Goal: Task Accomplishment & Management: Manage account settings

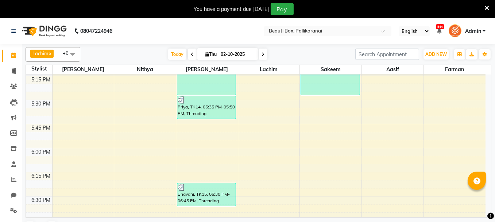
scroll to position [986, 0]
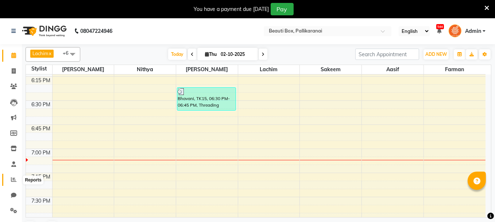
click at [12, 179] on icon at bounding box center [13, 179] width 5 height 5
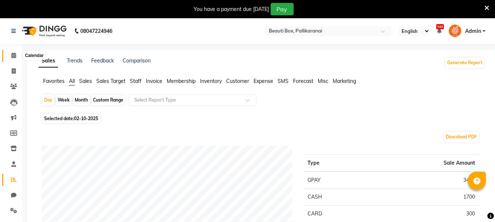
click at [12, 53] on icon at bounding box center [13, 55] width 5 height 5
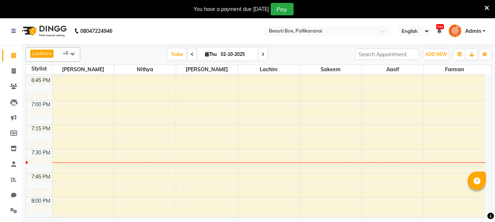
scroll to position [1022, 0]
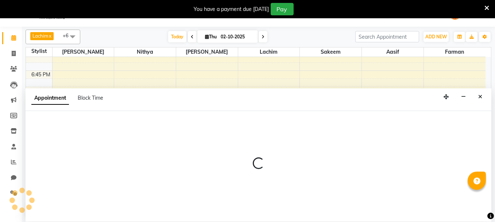
scroll to position [18, 0]
select select "40097"
select select "tentative"
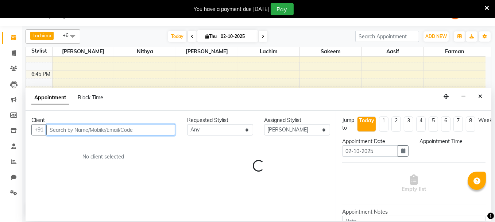
select select "1155"
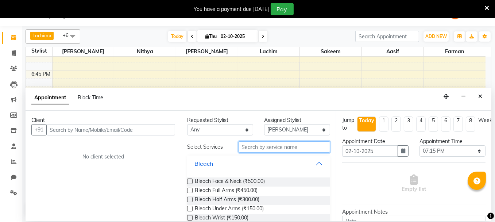
click at [257, 146] on input "text" at bounding box center [285, 146] width 92 height 11
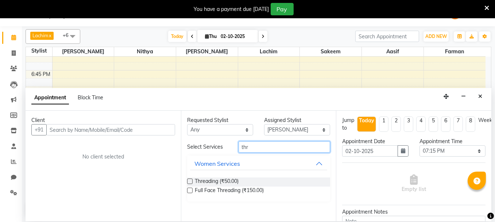
type input "thr"
click at [190, 179] on label at bounding box center [189, 181] width 5 height 5
click at [190, 180] on input "checkbox" at bounding box center [189, 182] width 5 height 5
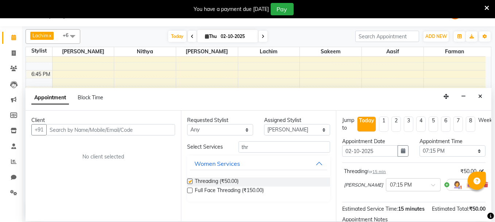
checkbox input "false"
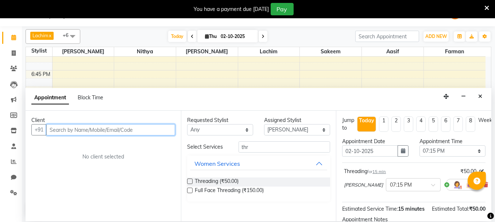
click at [136, 130] on input "text" at bounding box center [110, 129] width 129 height 11
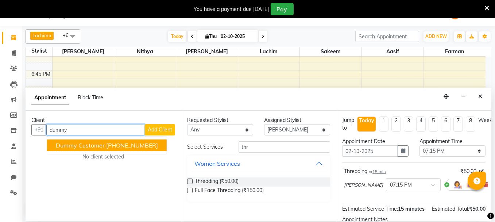
click at [100, 143] on span "Dummy Customer" at bounding box center [80, 145] width 49 height 7
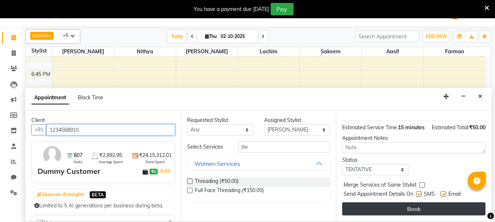
type input "1234568910"
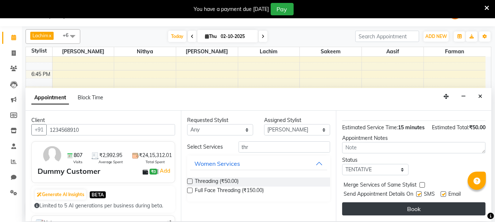
click at [400, 202] on button "Book" at bounding box center [413, 208] width 143 height 13
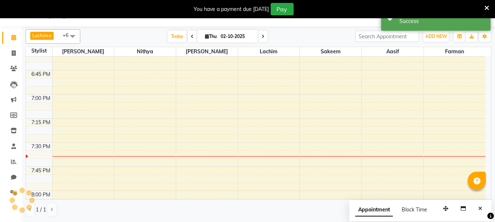
scroll to position [0, 0]
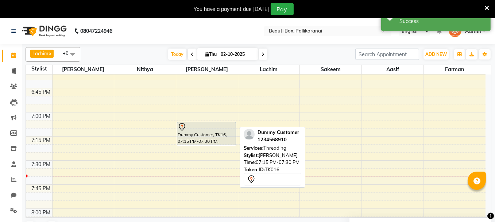
click at [204, 134] on div "Dummy Customer, TK16, 07:15 PM-07:30 PM, Threading" at bounding box center [206, 133] width 59 height 23
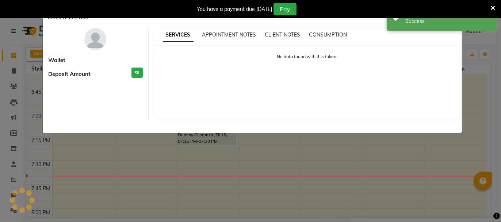
select select "7"
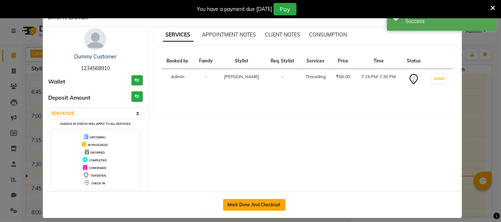
click at [259, 202] on button "Mark Done And Checkout" at bounding box center [254, 205] width 62 height 12
select select "service"
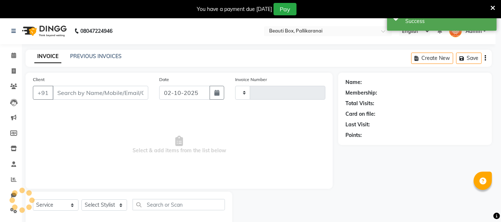
type input "2919"
select select "11"
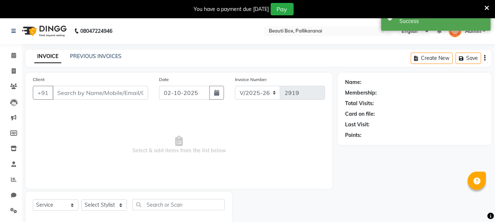
type input "1234568910"
select select "40097"
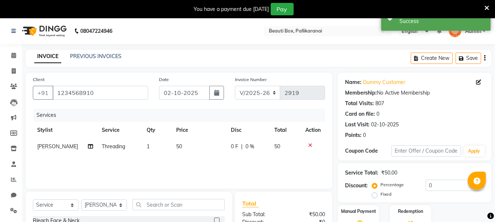
scroll to position [88, 0]
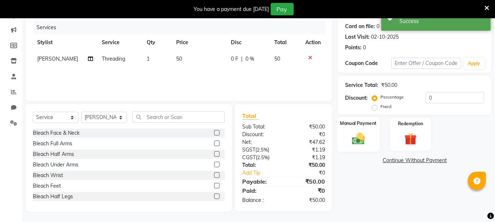
click at [370, 135] on div "Manual Payment" at bounding box center [358, 134] width 43 height 35
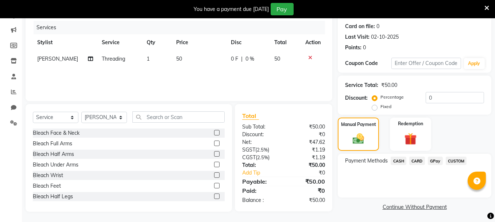
click at [435, 160] on span "GPay" at bounding box center [435, 161] width 15 height 8
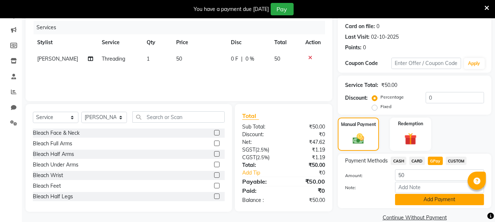
click at [429, 198] on button "Add Payment" at bounding box center [439, 199] width 89 height 11
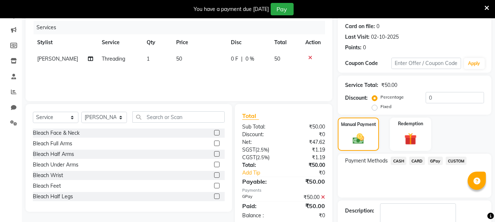
scroll to position [130, 0]
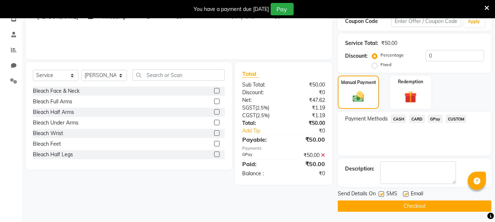
click at [422, 205] on button "Checkout" at bounding box center [415, 205] width 154 height 11
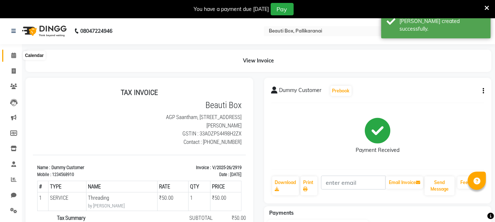
click at [11, 55] on span at bounding box center [13, 55] width 13 height 8
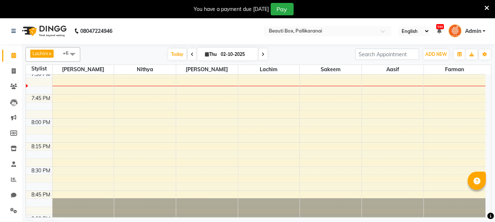
scroll to position [1095, 0]
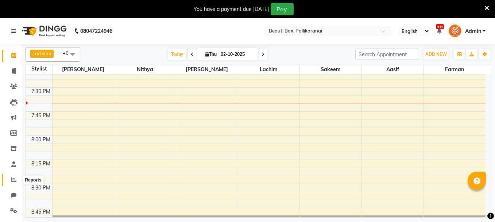
click at [12, 177] on icon at bounding box center [13, 179] width 5 height 5
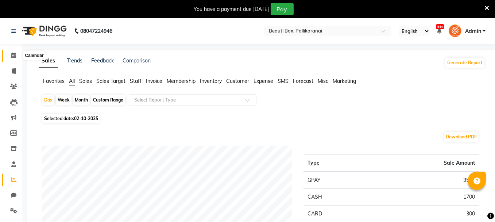
click at [13, 53] on icon at bounding box center [13, 55] width 5 height 5
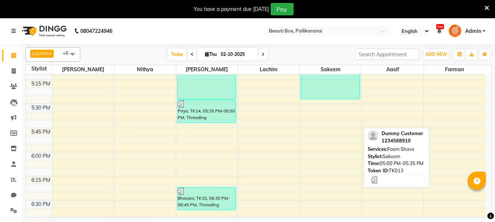
scroll to position [896, 0]
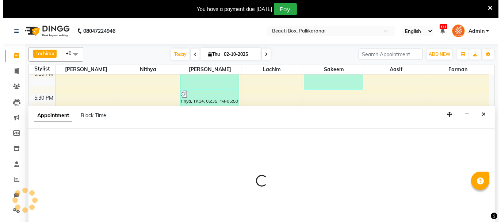
scroll to position [18, 0]
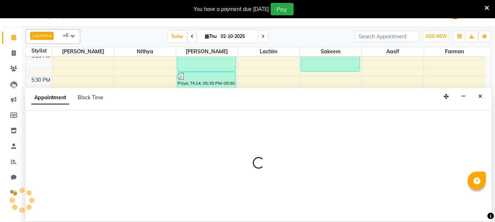
select select "9763"
select select "1110"
select select "tentative"
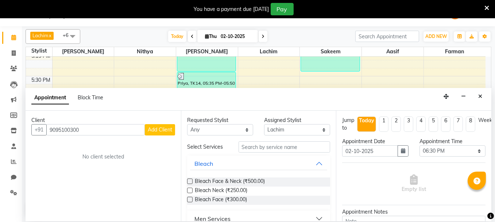
type input "9095100300"
click at [165, 130] on span "Add Client" at bounding box center [160, 129] width 24 height 7
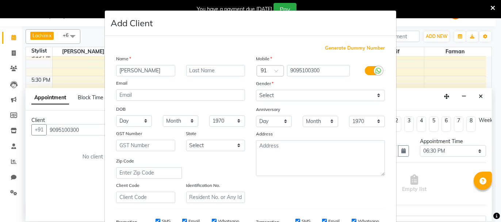
type input "[PERSON_NAME]"
click at [298, 94] on select "Select [DEMOGRAPHIC_DATA] [DEMOGRAPHIC_DATA] Other Prefer Not To Say" at bounding box center [320, 95] width 129 height 11
select select "[DEMOGRAPHIC_DATA]"
click at [256, 90] on select "Select [DEMOGRAPHIC_DATA] [DEMOGRAPHIC_DATA] Other Prefer Not To Say" at bounding box center [320, 95] width 129 height 11
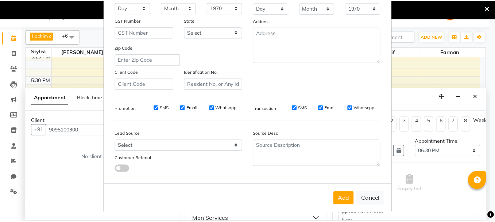
scroll to position [114, 0]
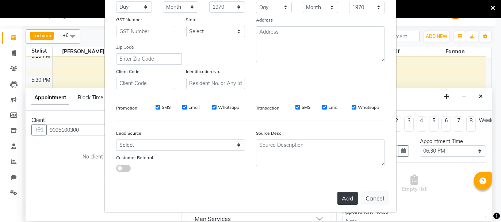
click at [345, 200] on button "Add" at bounding box center [347, 198] width 20 height 13
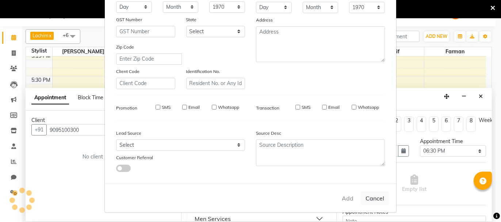
select select
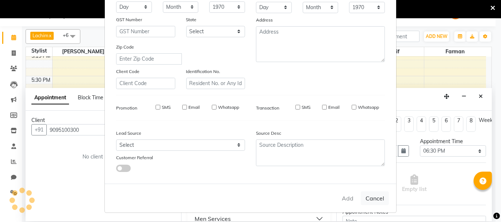
select select
checkbox input "false"
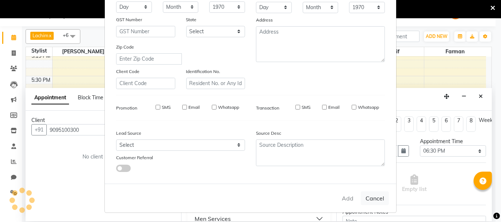
checkbox input "false"
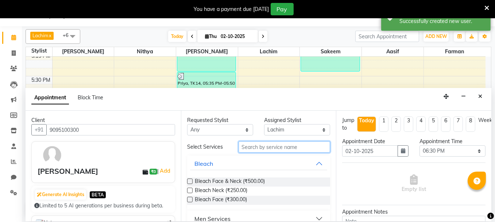
click at [271, 147] on input "text" at bounding box center [285, 146] width 92 height 11
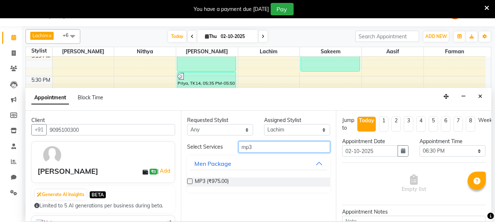
type input "mp3"
click at [189, 180] on label at bounding box center [189, 181] width 5 height 5
click at [189, 180] on input "checkbox" at bounding box center [189, 182] width 5 height 5
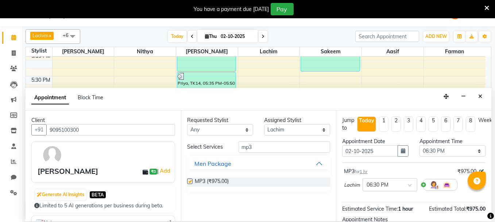
checkbox input "false"
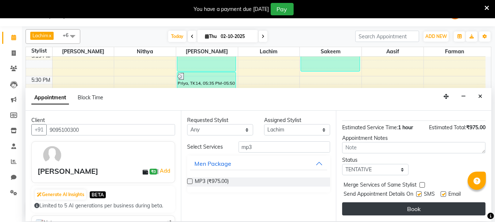
click at [447, 202] on button "Book" at bounding box center [413, 208] width 143 height 13
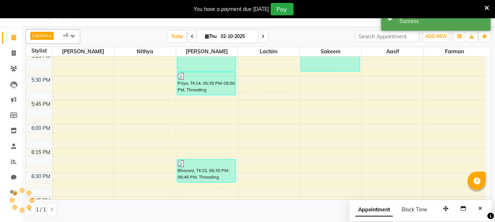
scroll to position [0, 0]
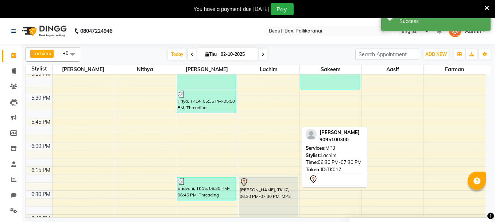
click at [277, 191] on div "[PERSON_NAME], TK17, 06:30 PM-07:30 PM, MP3" at bounding box center [269, 224] width 59 height 94
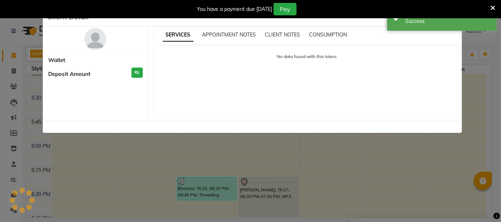
select select "7"
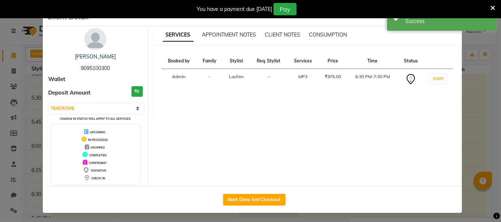
click at [489, 198] on ngb-modal-window "Client Detail [PERSON_NAME] 9095100300 Wallet Deposit Amount ₹0 Select IN SERVI…" at bounding box center [250, 111] width 501 height 222
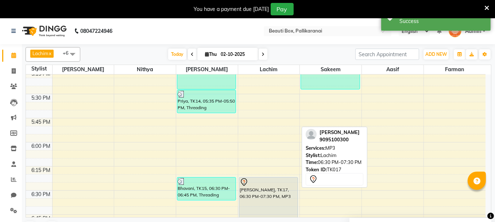
click at [266, 191] on div "[PERSON_NAME], TK17, 06:30 PM-07:30 PM, MP3" at bounding box center [269, 224] width 59 height 94
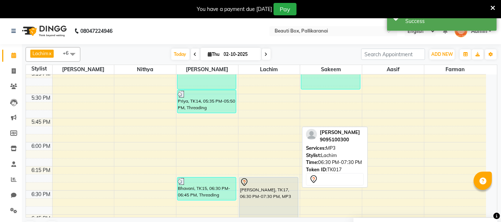
select select "7"
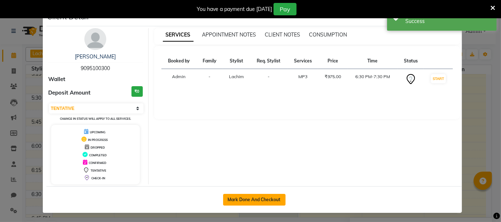
click at [241, 196] on button "Mark Done And Checkout" at bounding box center [254, 200] width 62 height 12
select select "service"
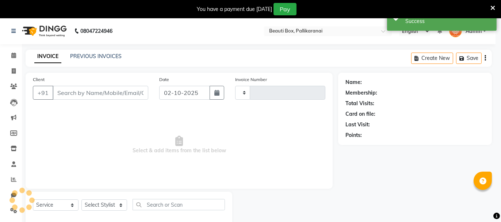
type input "2920"
select select "11"
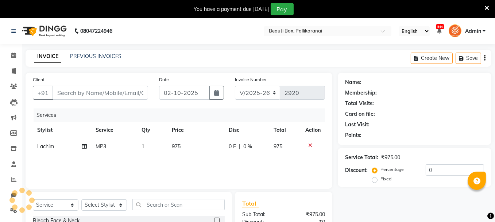
type input "9095100300"
select select "9763"
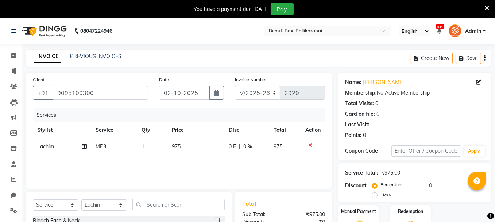
scroll to position [88, 0]
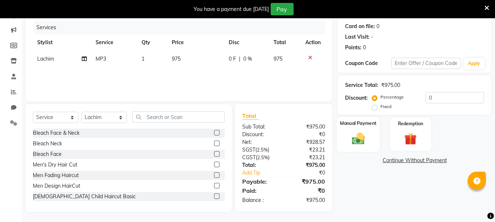
click at [350, 132] on img at bounding box center [358, 138] width 21 height 15
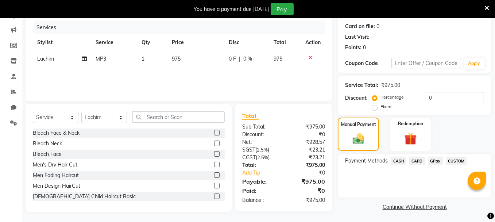
click at [430, 161] on span "GPay" at bounding box center [435, 161] width 15 height 8
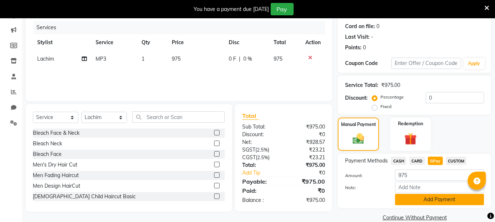
click at [443, 200] on button "Add Payment" at bounding box center [439, 199] width 89 height 11
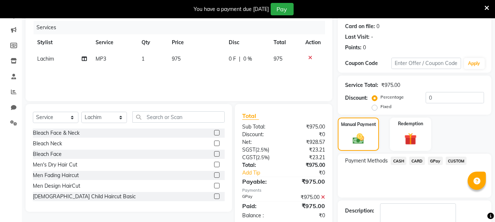
scroll to position [130, 0]
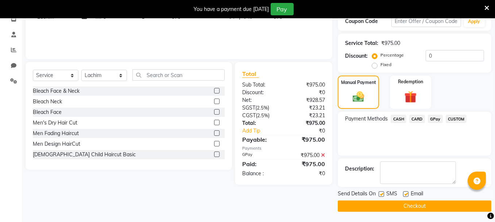
click at [414, 203] on button "Checkout" at bounding box center [415, 205] width 154 height 11
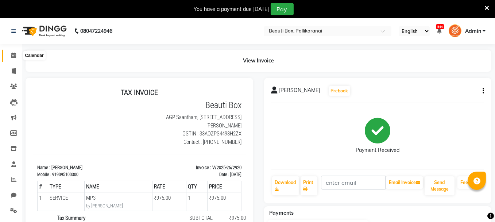
click at [14, 55] on icon at bounding box center [13, 55] width 5 height 5
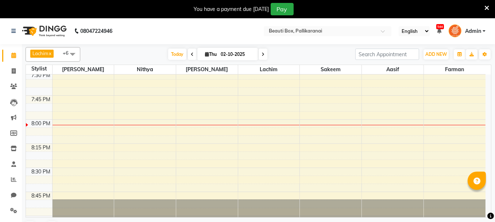
scroll to position [1075, 0]
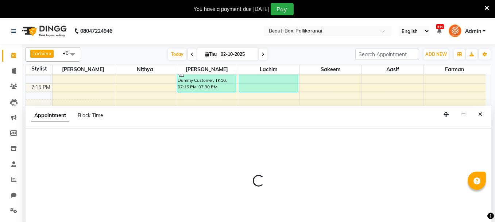
scroll to position [18, 0]
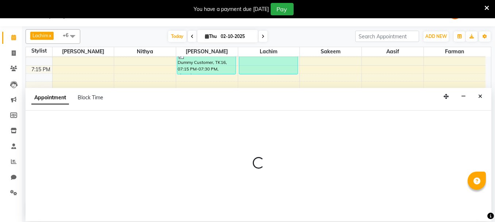
select select "7616"
select select "1185"
select select "tentative"
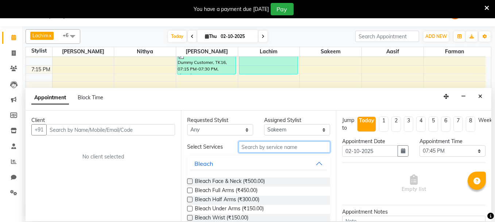
click at [251, 146] on input "text" at bounding box center [285, 146] width 92 height 11
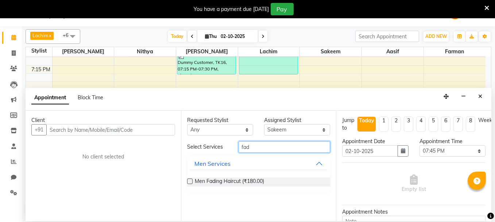
type input "fad"
click at [190, 179] on label at bounding box center [189, 181] width 5 height 5
click at [190, 180] on input "checkbox" at bounding box center [189, 182] width 5 height 5
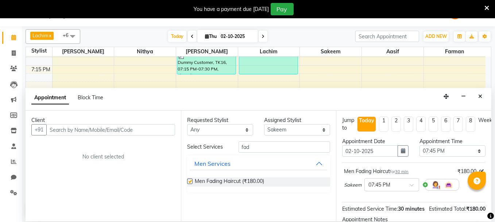
checkbox input "false"
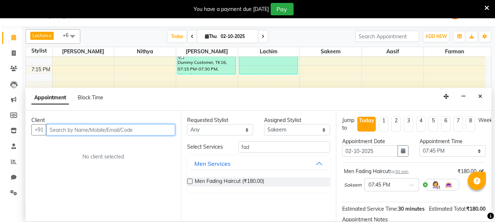
click at [126, 129] on input "text" at bounding box center [110, 129] width 129 height 11
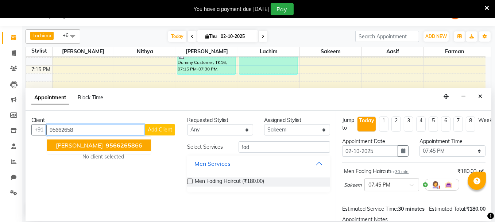
click at [106, 143] on span "95662658" at bounding box center [120, 145] width 29 height 7
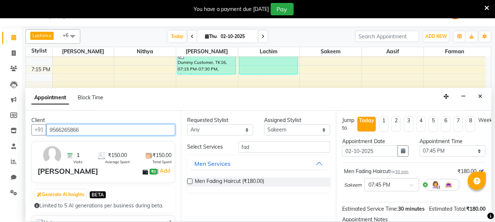
scroll to position [92, 0]
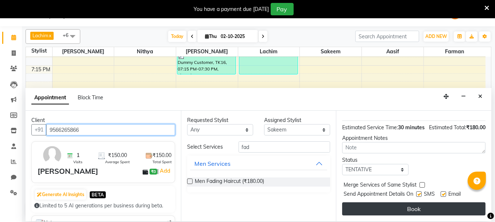
type input "9566265866"
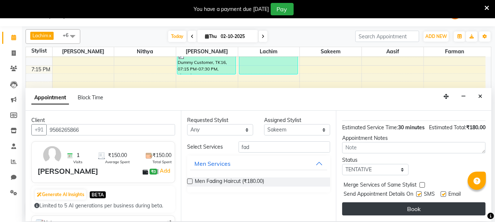
click at [442, 206] on button "Book" at bounding box center [413, 208] width 143 height 13
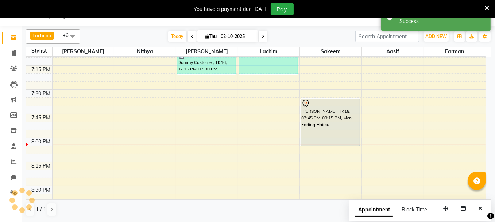
scroll to position [0, 0]
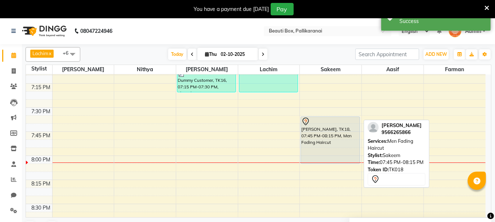
click at [337, 148] on div "[PERSON_NAME], TK18, 07:45 PM-08:15 PM, Men Fading Haircut" at bounding box center [330, 140] width 59 height 47
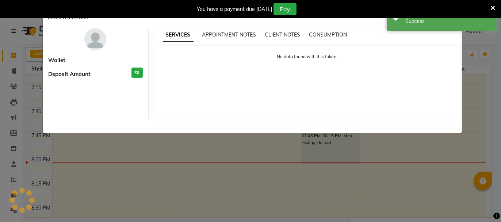
select select "7"
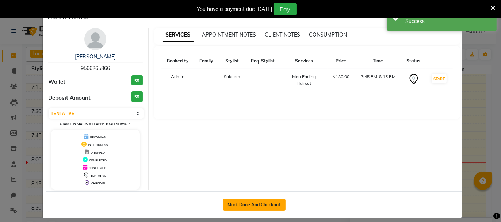
click at [265, 201] on button "Mark Done And Checkout" at bounding box center [254, 205] width 62 height 12
select select "service"
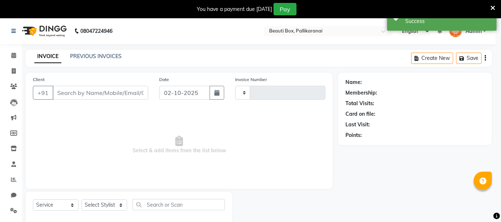
type input "2921"
select select "11"
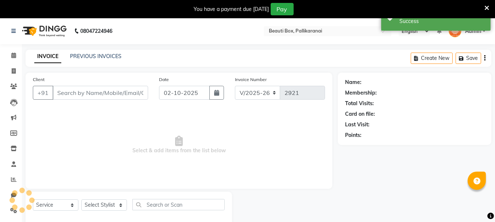
type input "9566265866"
select select "7616"
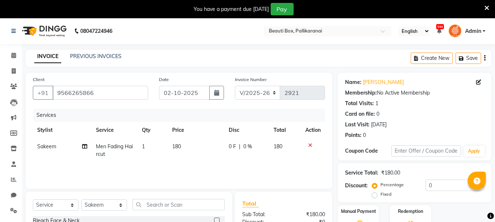
scroll to position [88, 0]
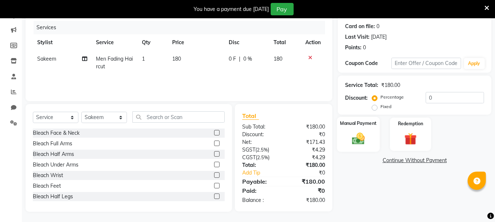
click at [360, 137] on img at bounding box center [358, 138] width 21 height 15
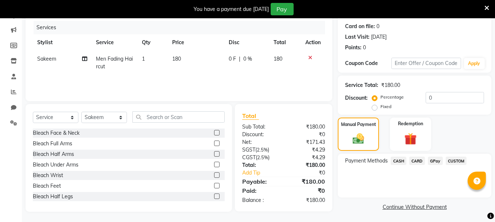
click at [432, 160] on span "GPay" at bounding box center [435, 161] width 15 height 8
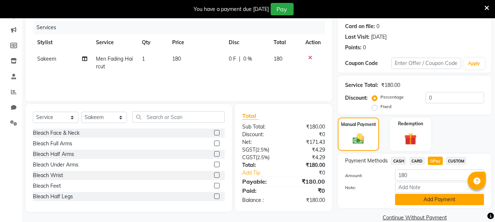
click at [442, 202] on button "Add Payment" at bounding box center [439, 199] width 89 height 11
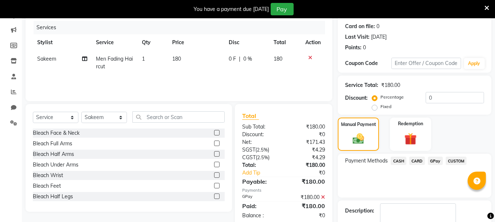
scroll to position [130, 0]
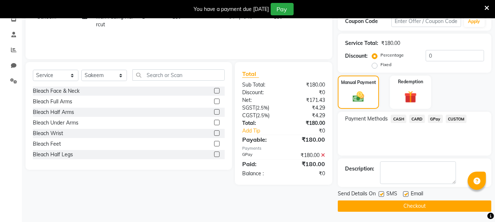
click at [403, 202] on button "Checkout" at bounding box center [415, 205] width 154 height 11
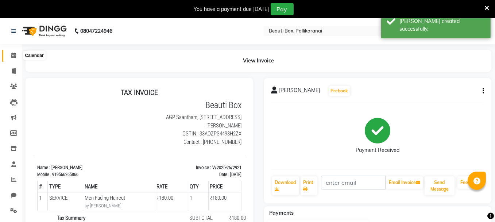
click at [12, 54] on icon at bounding box center [13, 55] width 5 height 5
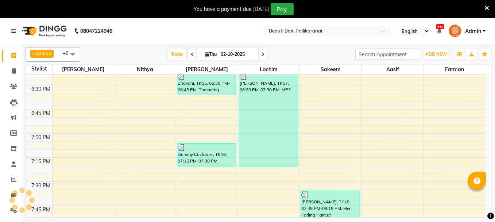
scroll to position [1126, 0]
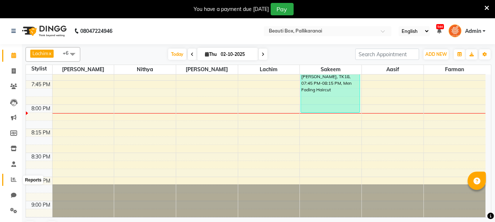
click at [13, 180] on icon at bounding box center [13, 179] width 5 height 5
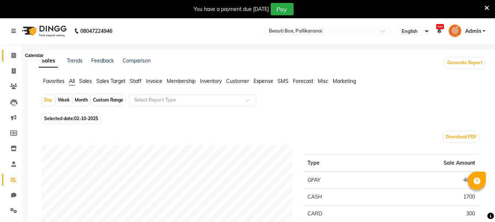
click at [13, 53] on icon at bounding box center [13, 55] width 5 height 5
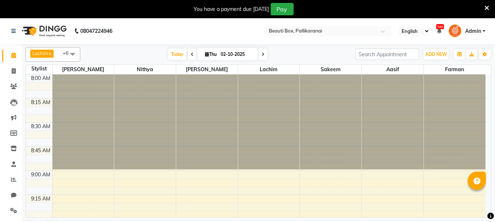
click at [264, 53] on icon at bounding box center [263, 54] width 3 height 4
type input "03-10-2025"
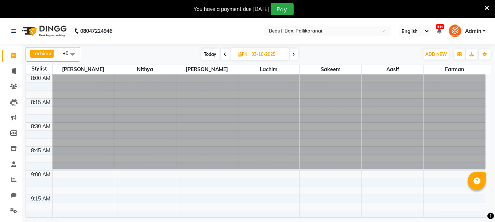
scroll to position [146, 0]
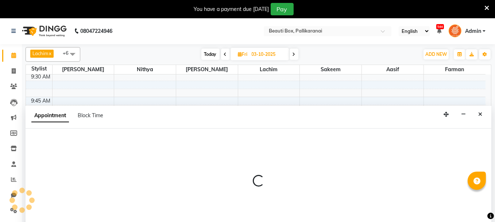
scroll to position [18, 0]
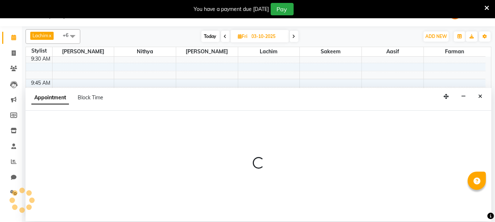
select select "9763"
select select "600"
select select "tentative"
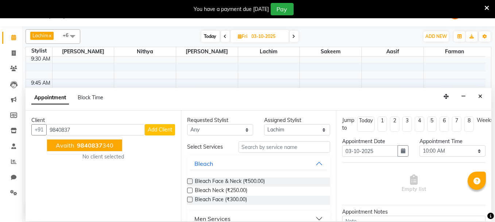
click at [88, 143] on span "9840837" at bounding box center [90, 145] width 26 height 7
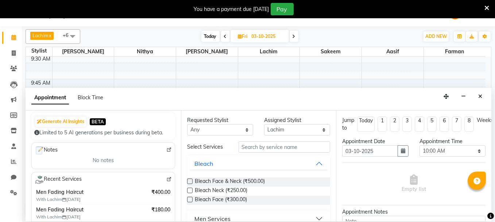
scroll to position [37, 0]
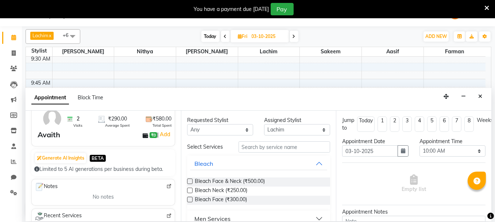
type input "9840837340"
click at [293, 147] on input "text" at bounding box center [285, 146] width 92 height 11
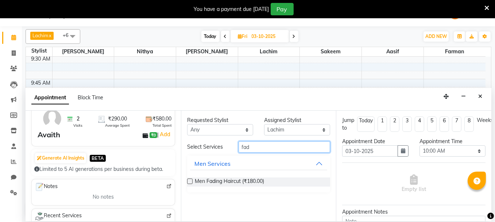
type input "fad"
click at [188, 181] on label at bounding box center [189, 181] width 5 height 5
click at [188, 181] on input "checkbox" at bounding box center [189, 182] width 5 height 5
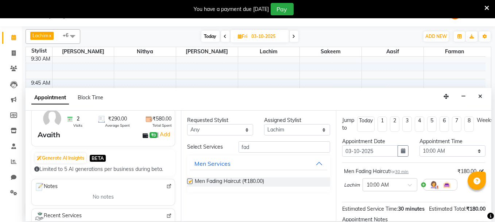
checkbox input "false"
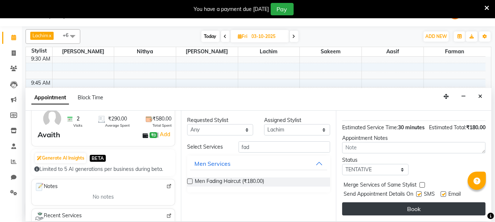
click at [441, 204] on button "Book" at bounding box center [413, 208] width 143 height 13
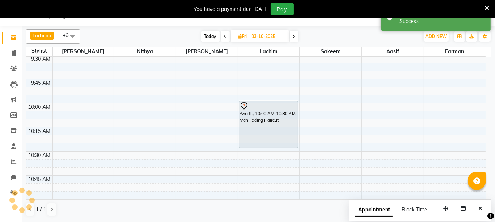
scroll to position [0, 0]
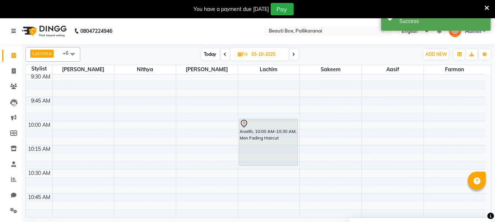
click at [210, 51] on span "Today" at bounding box center [211, 54] width 18 height 11
type input "02-10-2025"
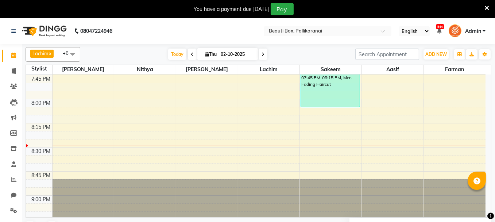
scroll to position [1095, 0]
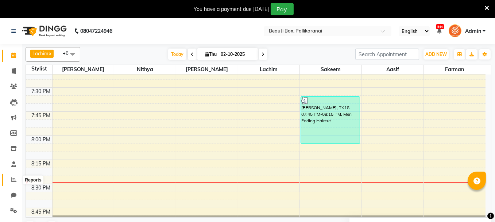
click at [14, 179] on icon at bounding box center [13, 179] width 5 height 5
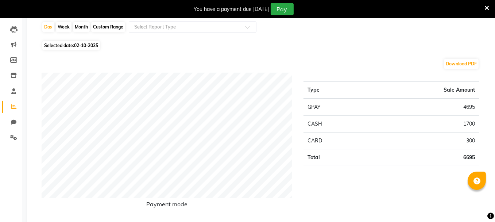
scroll to position [110, 0]
